Goal: Navigation & Orientation: Find specific page/section

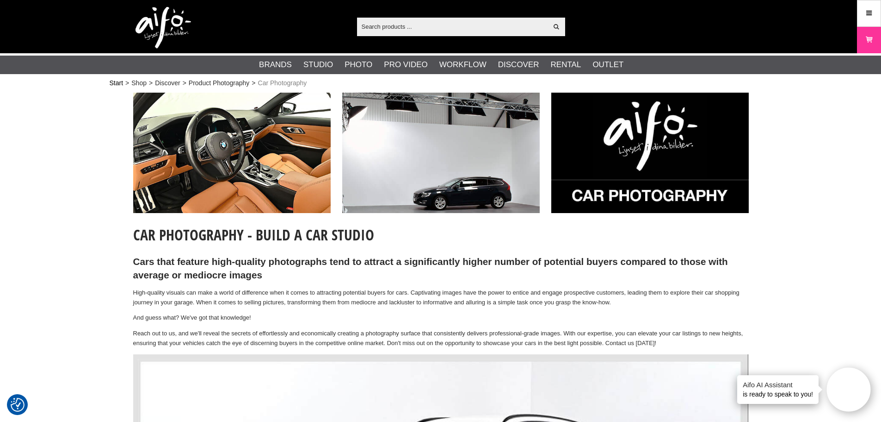
click at [118, 81] on link "Start" at bounding box center [117, 83] width 14 height 10
click at [284, 164] on img at bounding box center [232, 153] width 198 height 120
click at [444, 171] on img at bounding box center [441, 153] width 198 height 120
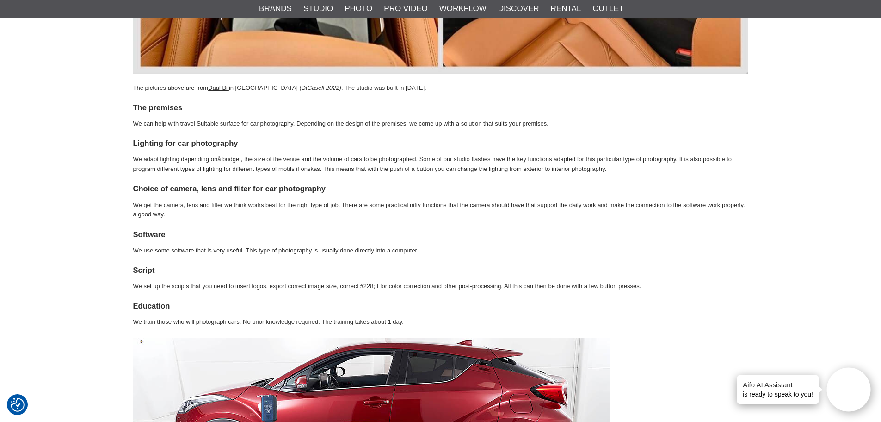
scroll to position [879, 0]
